Goal: Check status: Check status

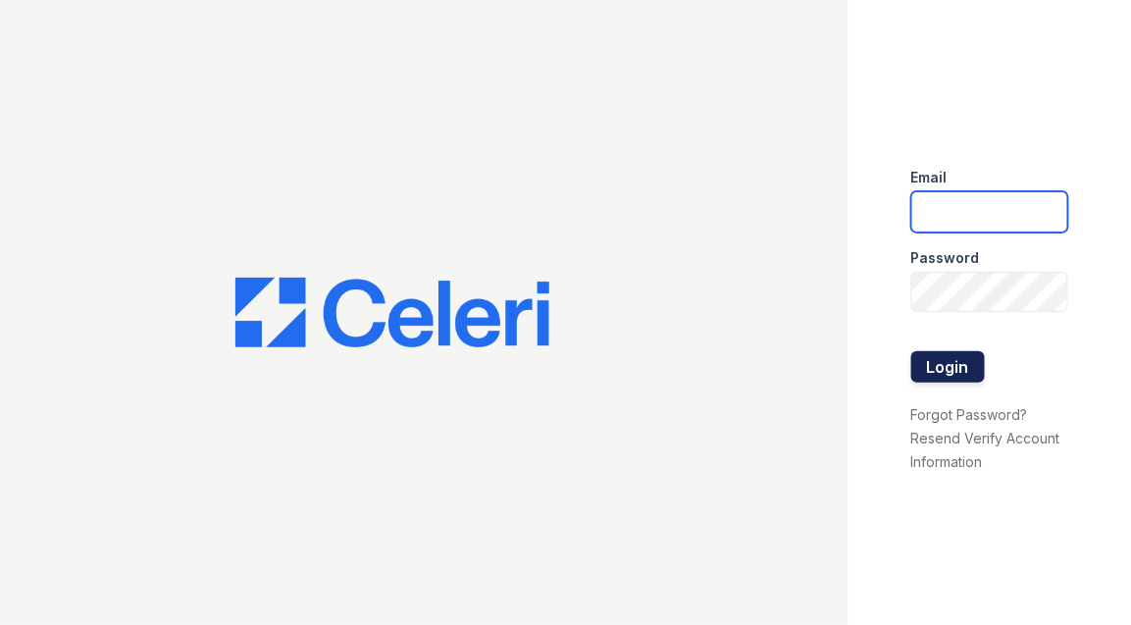
type input "[PERSON_NAME][EMAIL_ADDRESS][PERSON_NAME][DOMAIN_NAME]"
click at [975, 353] on button "Login" at bounding box center [948, 366] width 74 height 31
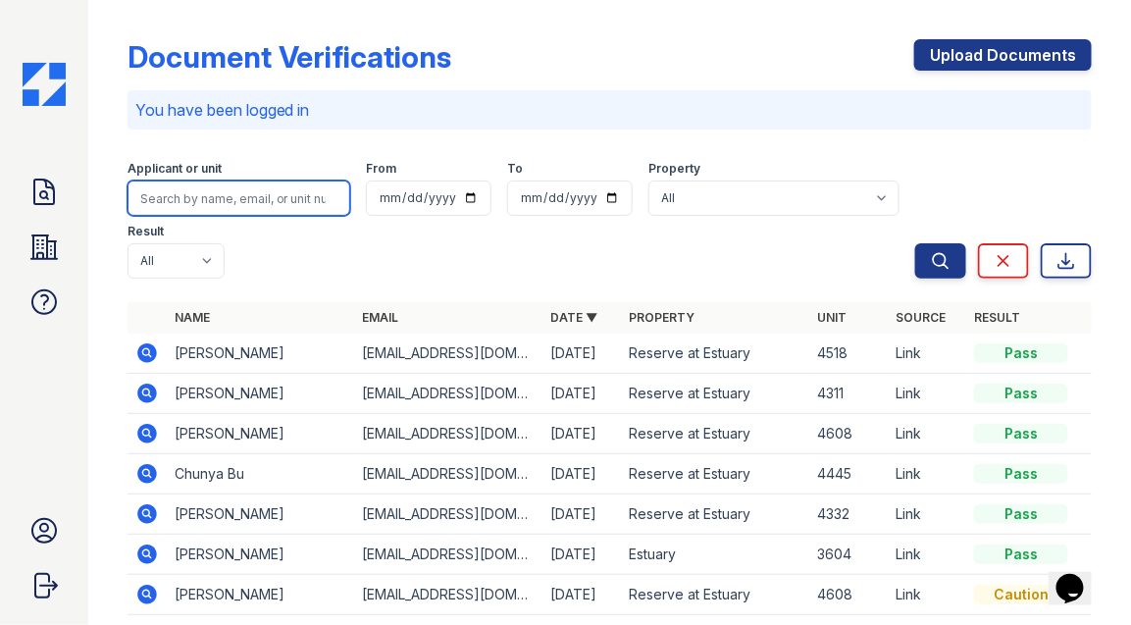
drag, startPoint x: 257, startPoint y: 198, endPoint x: 200, endPoint y: 271, distance: 92.2
click at [252, 203] on input "search" at bounding box center [239, 197] width 223 height 35
type input "4311"
click at [915, 243] on button "Search" at bounding box center [940, 260] width 51 height 35
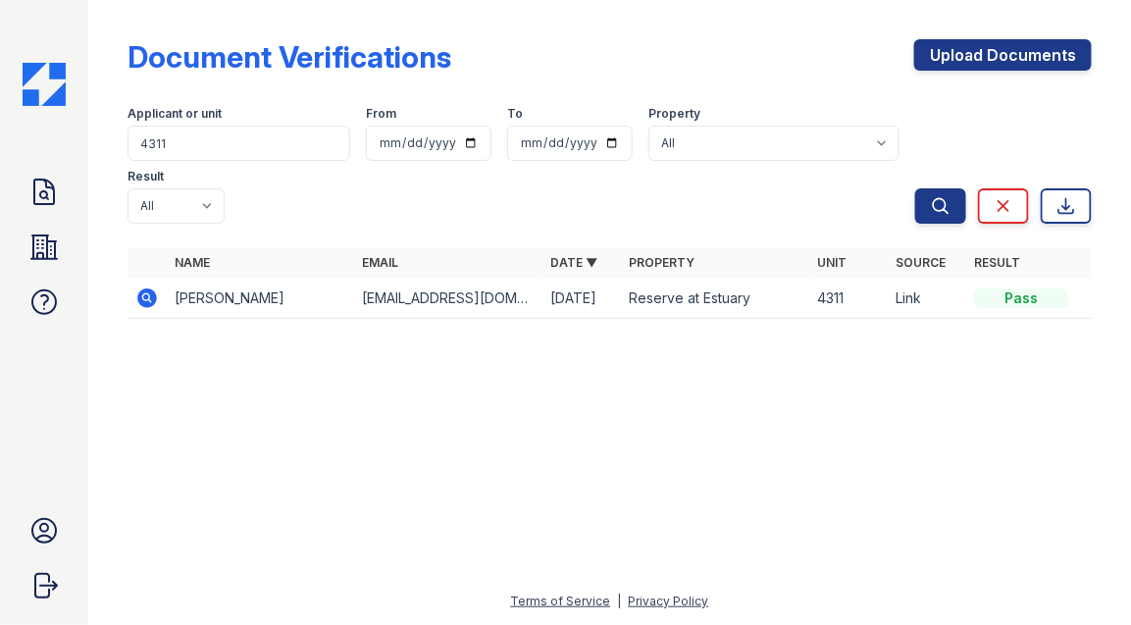
click at [150, 293] on icon at bounding box center [147, 298] width 20 height 20
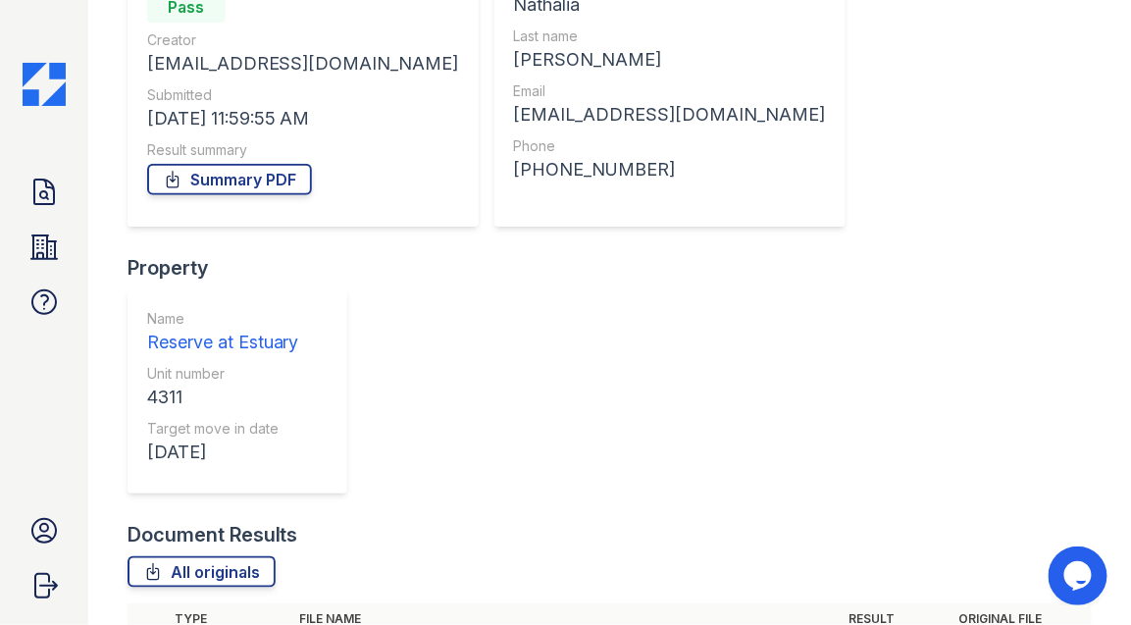
scroll to position [295, 0]
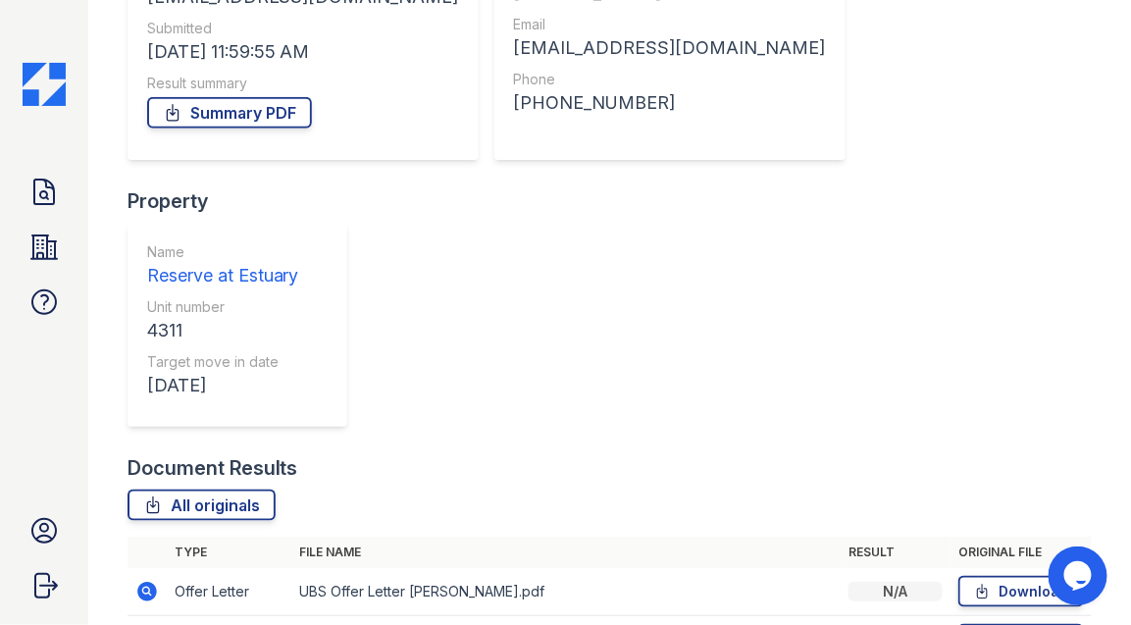
click at [150, 582] on icon at bounding box center [147, 592] width 20 height 20
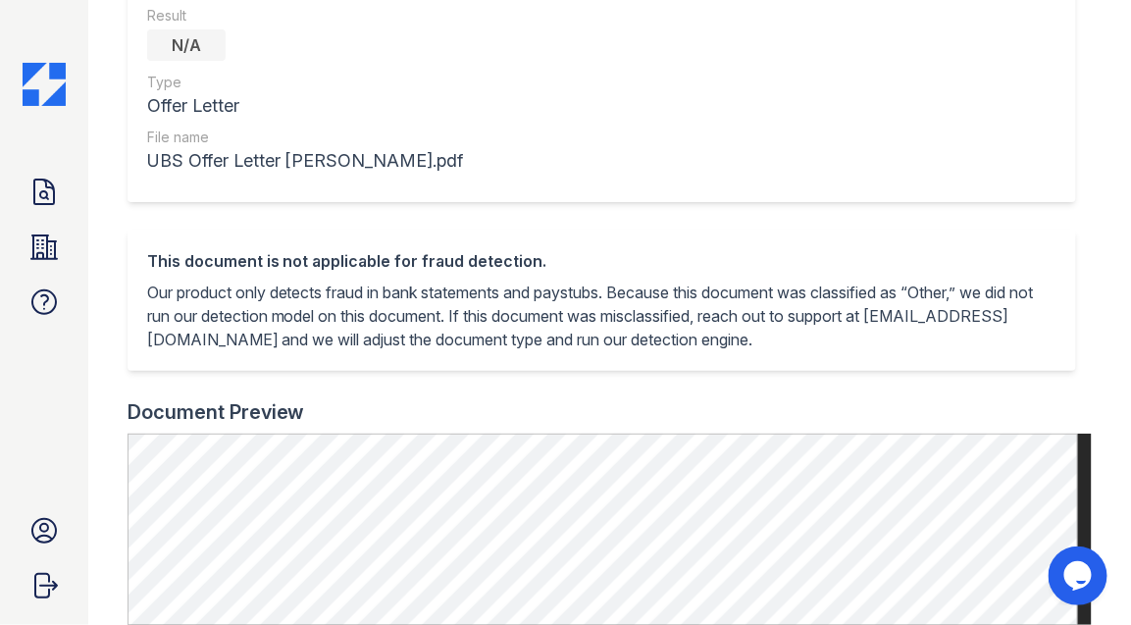
scroll to position [588, 0]
